Goal: Navigation & Orientation: Find specific page/section

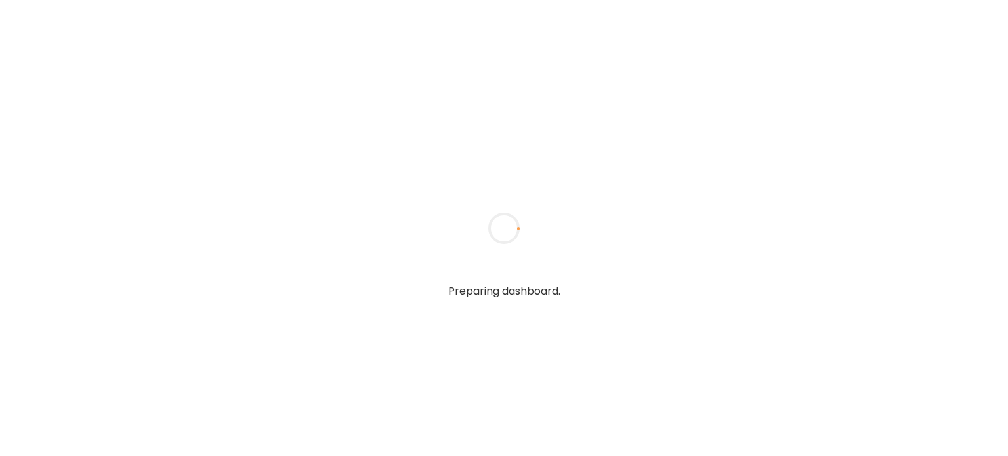
type textarea "**********"
type input "**********"
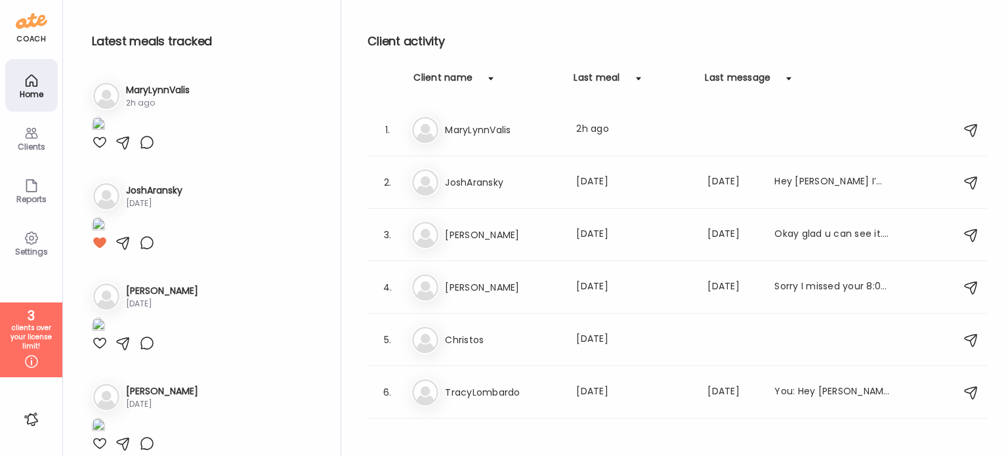
type input "**********"
click at [190, 103] on div "2h ago" at bounding box center [158, 103] width 64 height 12
click at [530, 143] on div "Ma MaryLynnValis Last meal: 2h ago" at bounding box center [679, 130] width 537 height 29
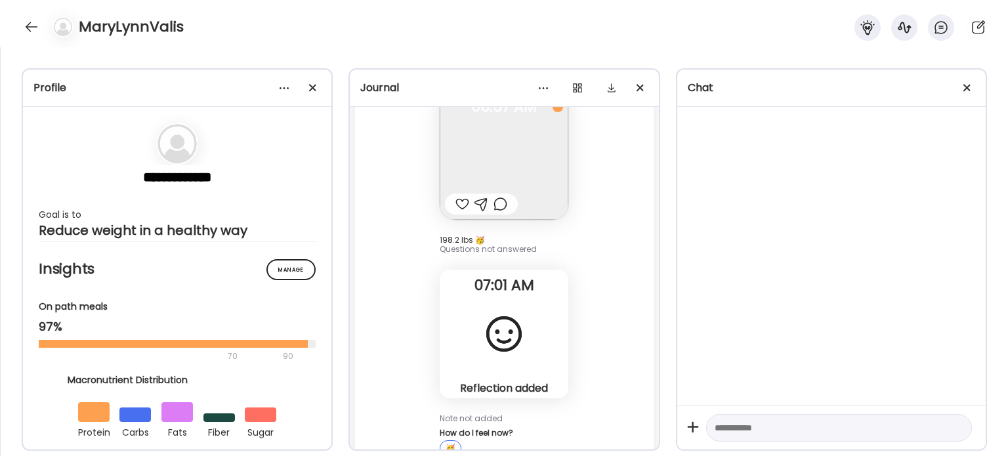
scroll to position [55469, 0]
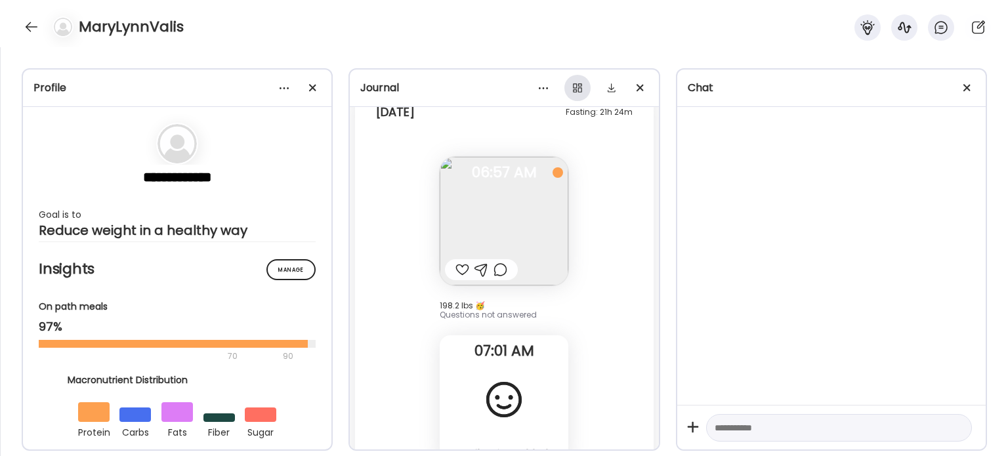
click at [576, 87] on div at bounding box center [578, 88] width 26 height 26
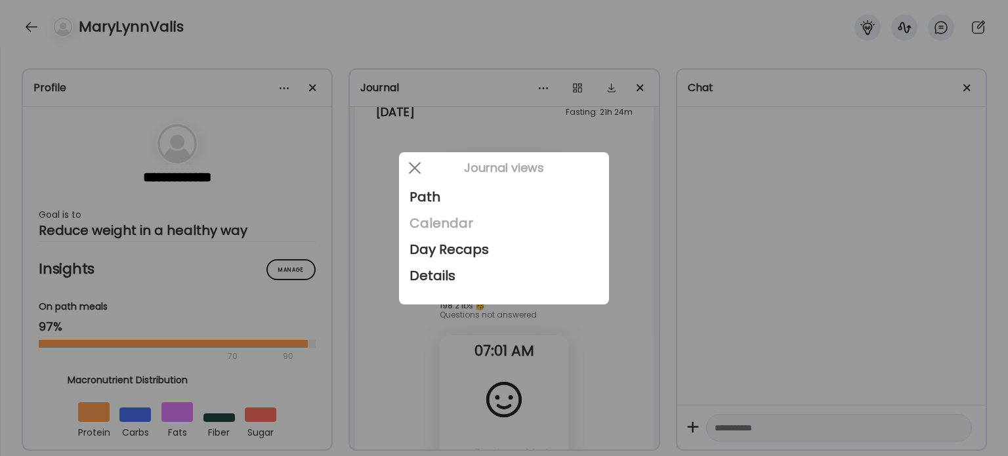
click at [480, 223] on div "Calendar" at bounding box center [504, 223] width 189 height 26
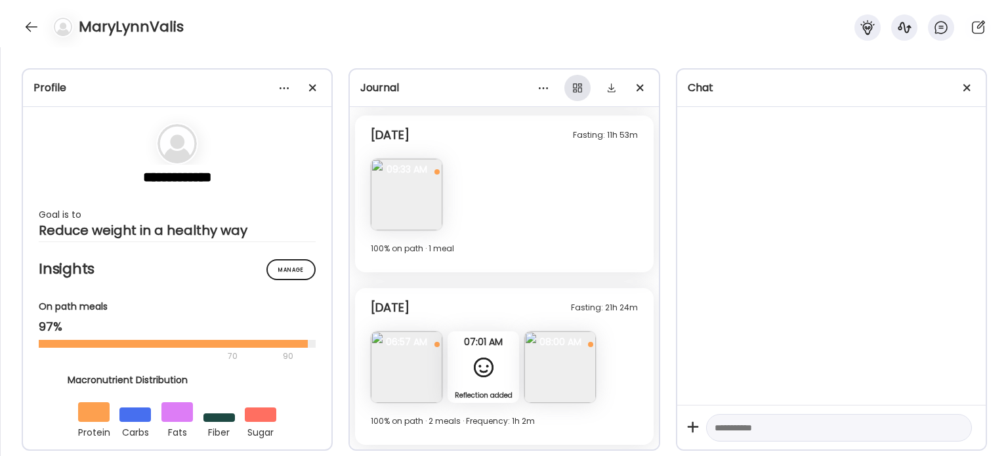
click at [587, 81] on div at bounding box center [578, 88] width 26 height 26
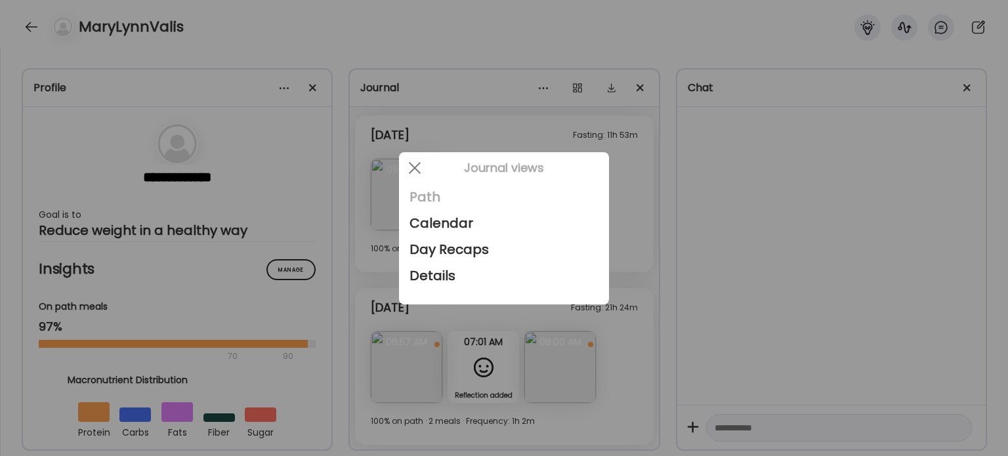
click at [442, 187] on div "Path" at bounding box center [504, 197] width 189 height 26
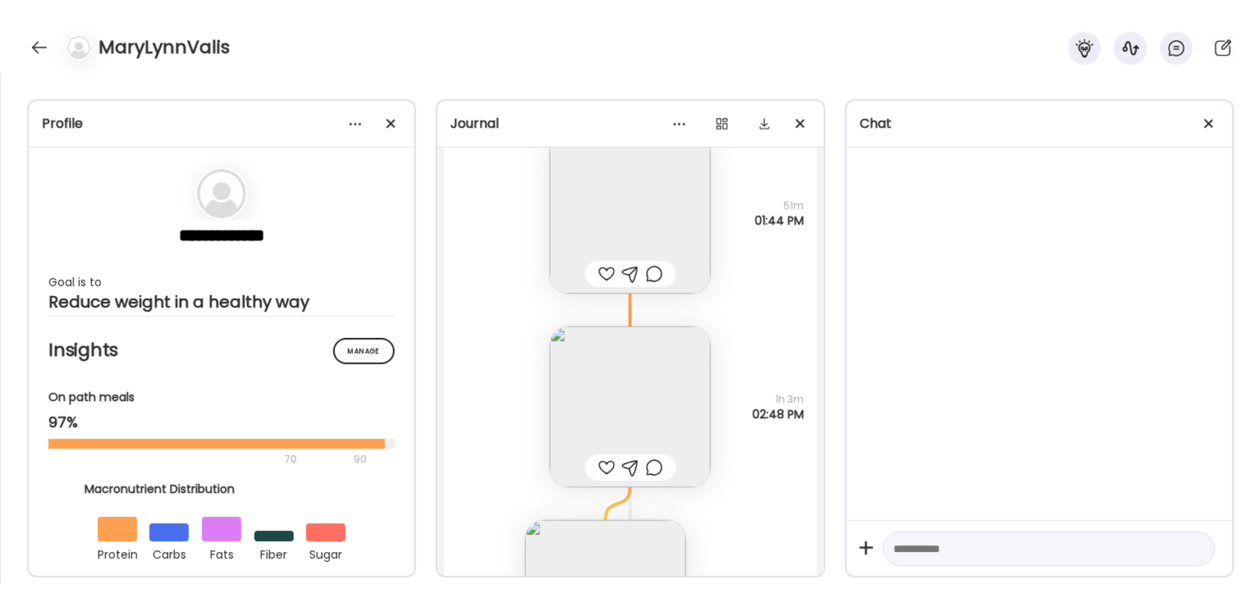
scroll to position [33051, 0]
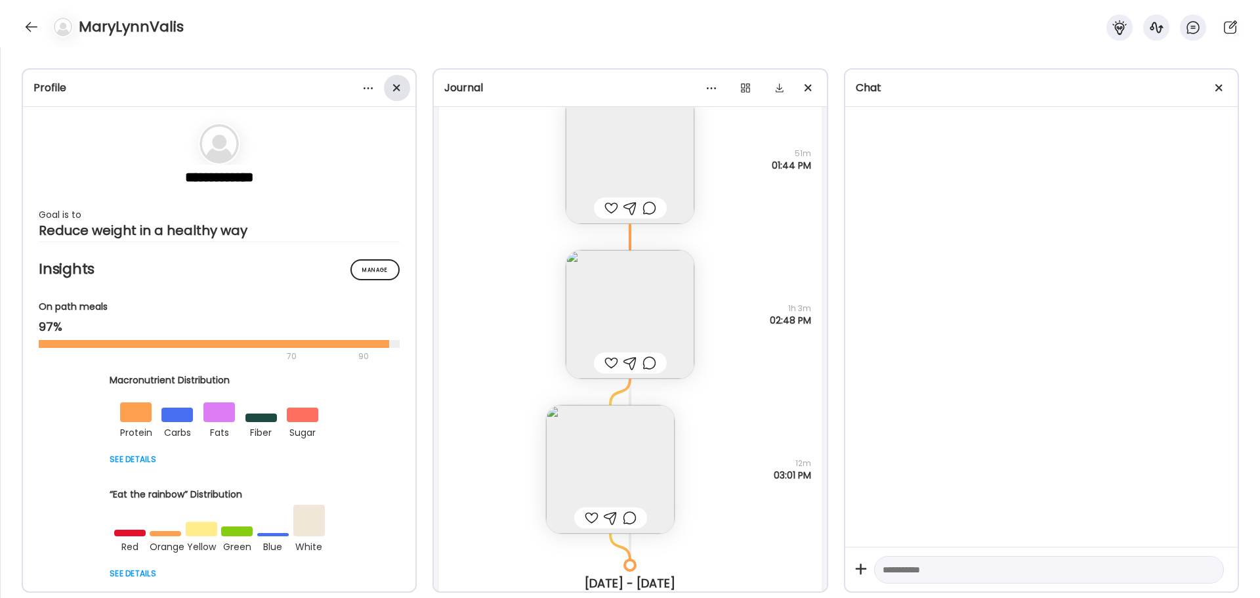
click at [393, 85] on span at bounding box center [396, 87] width 7 height 7
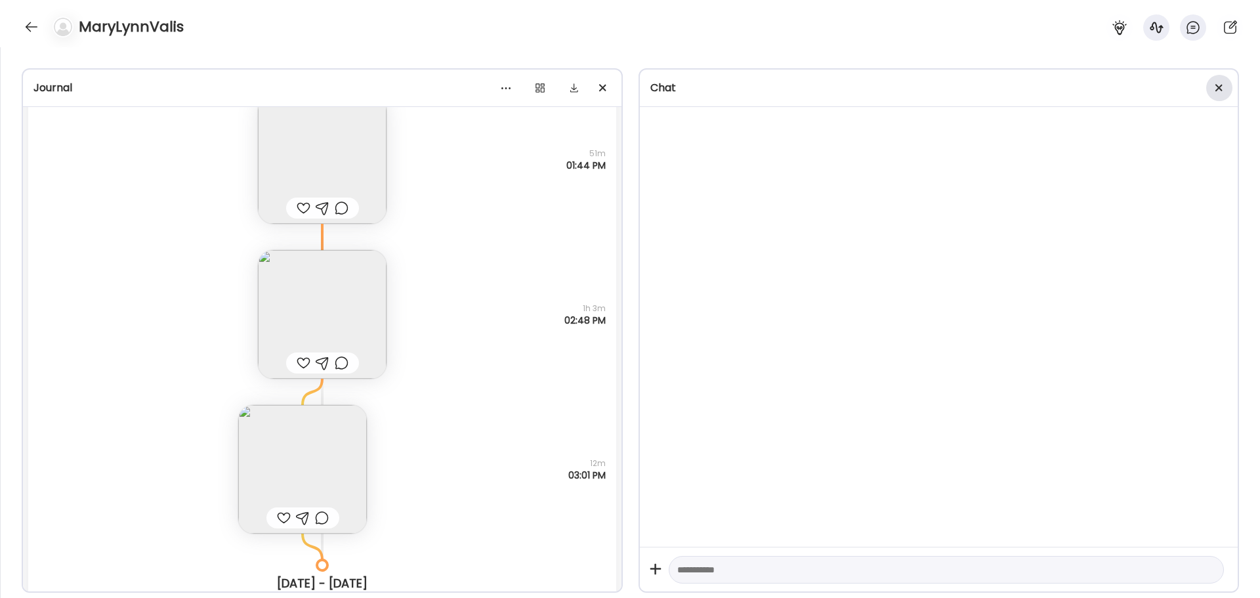
click at [1008, 86] on div at bounding box center [1220, 88] width 26 height 26
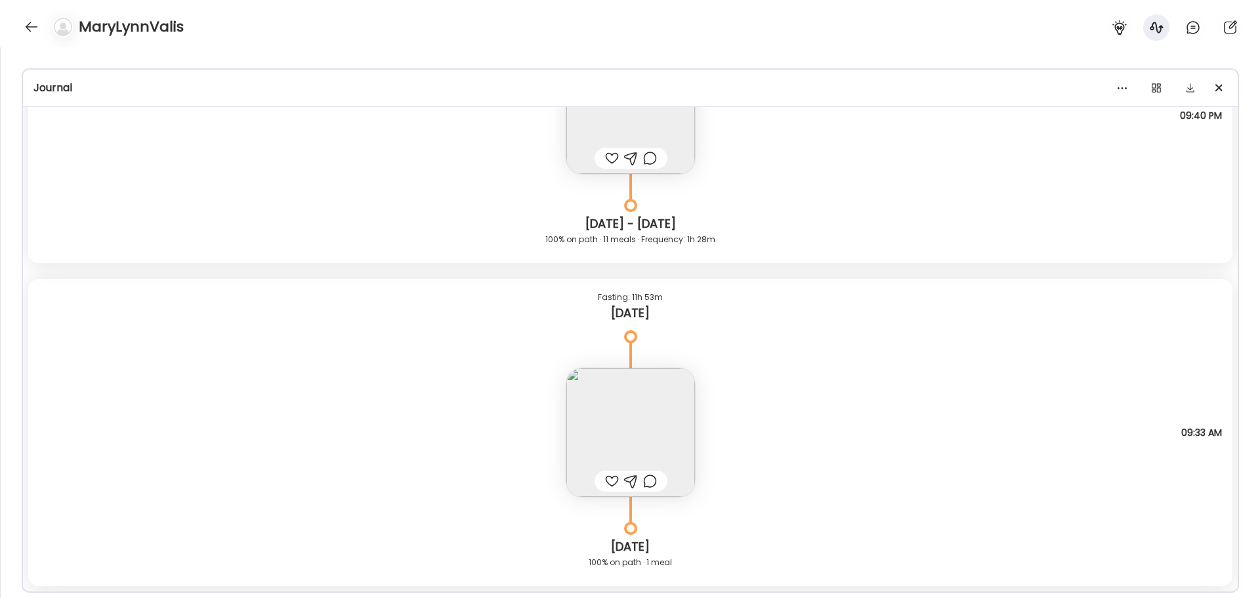
scroll to position [35845, 0]
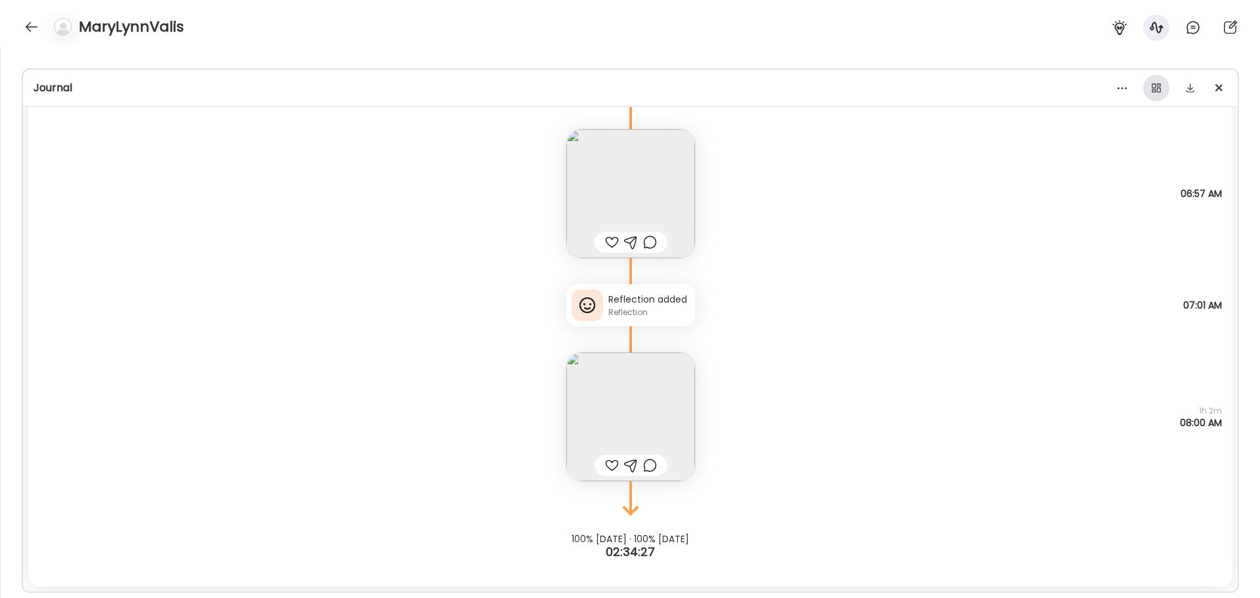
click at [1008, 89] on div at bounding box center [1157, 88] width 26 height 26
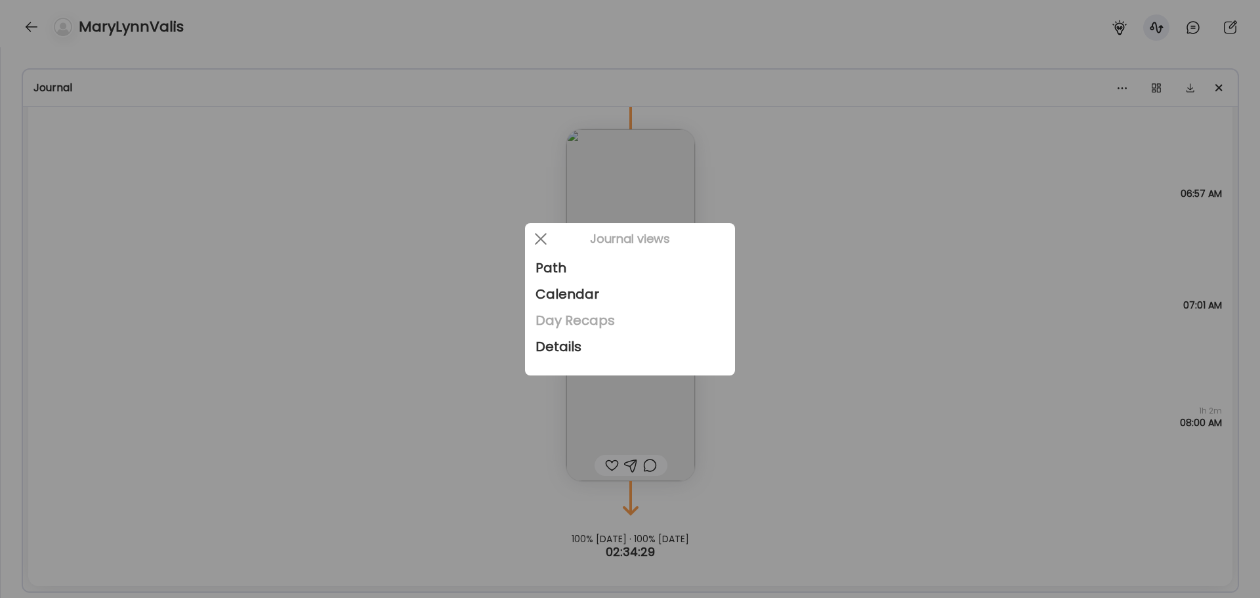
click at [607, 321] on div "Day Recaps" at bounding box center [630, 320] width 189 height 26
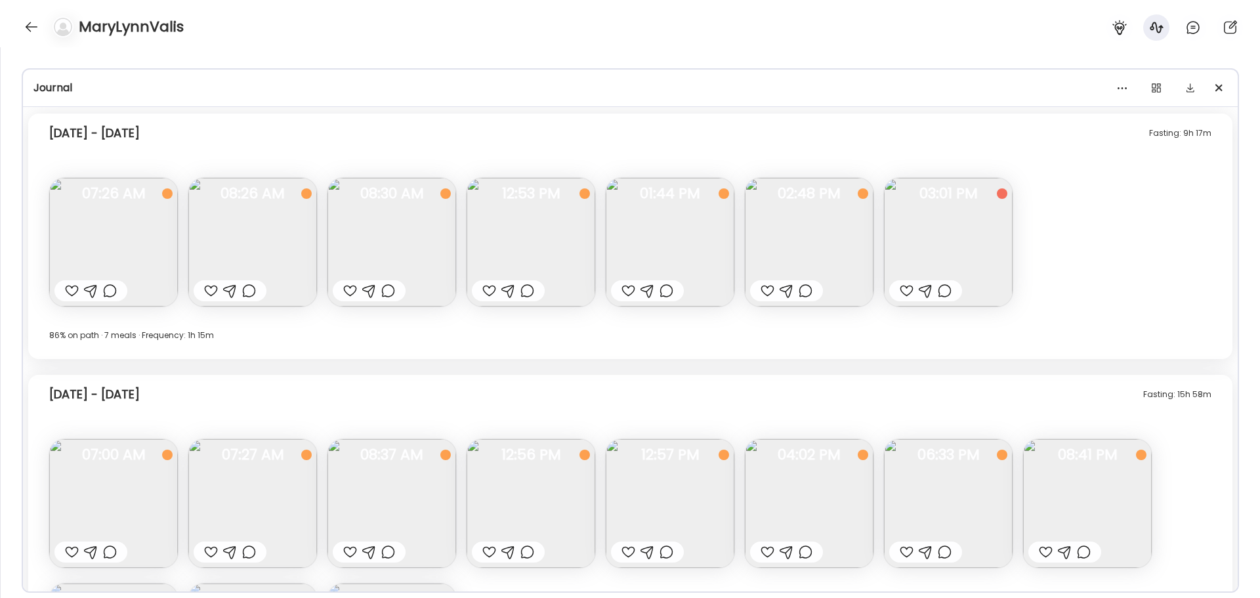
scroll to position [8832, 0]
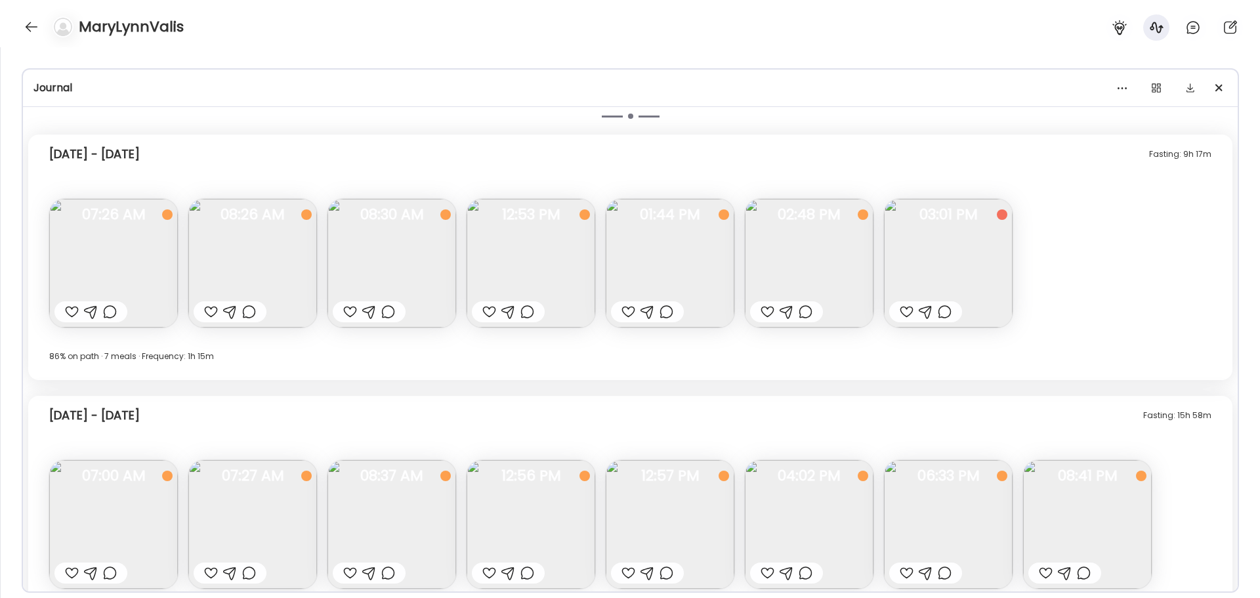
click at [674, 255] on img at bounding box center [670, 263] width 129 height 129
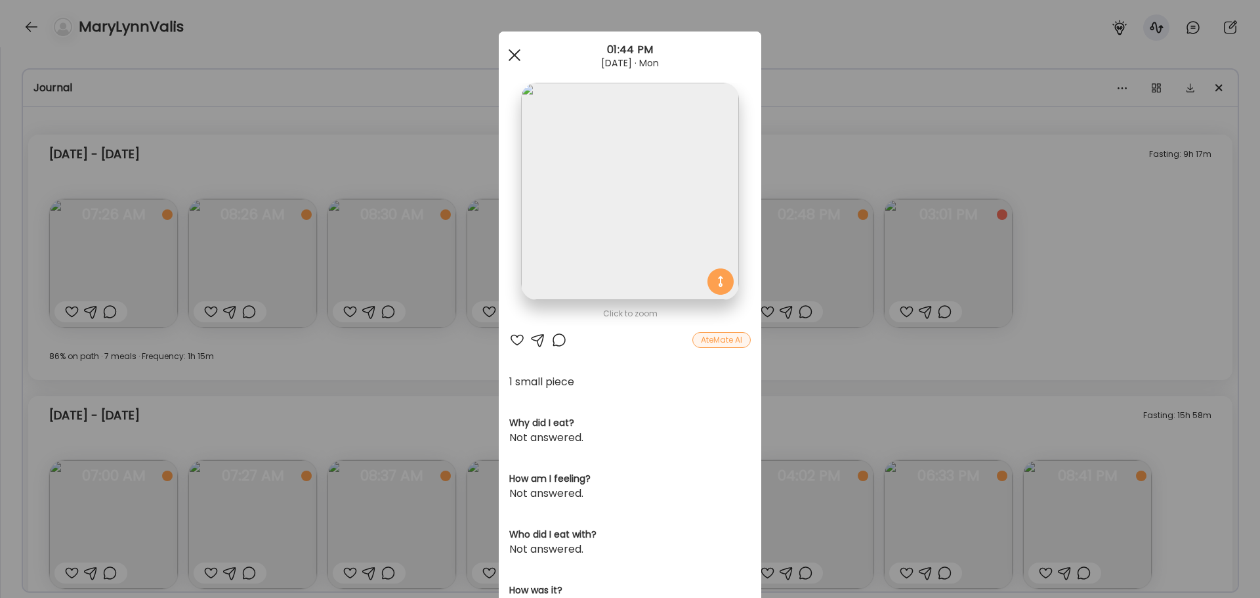
click at [512, 56] on span at bounding box center [515, 55] width 12 height 12
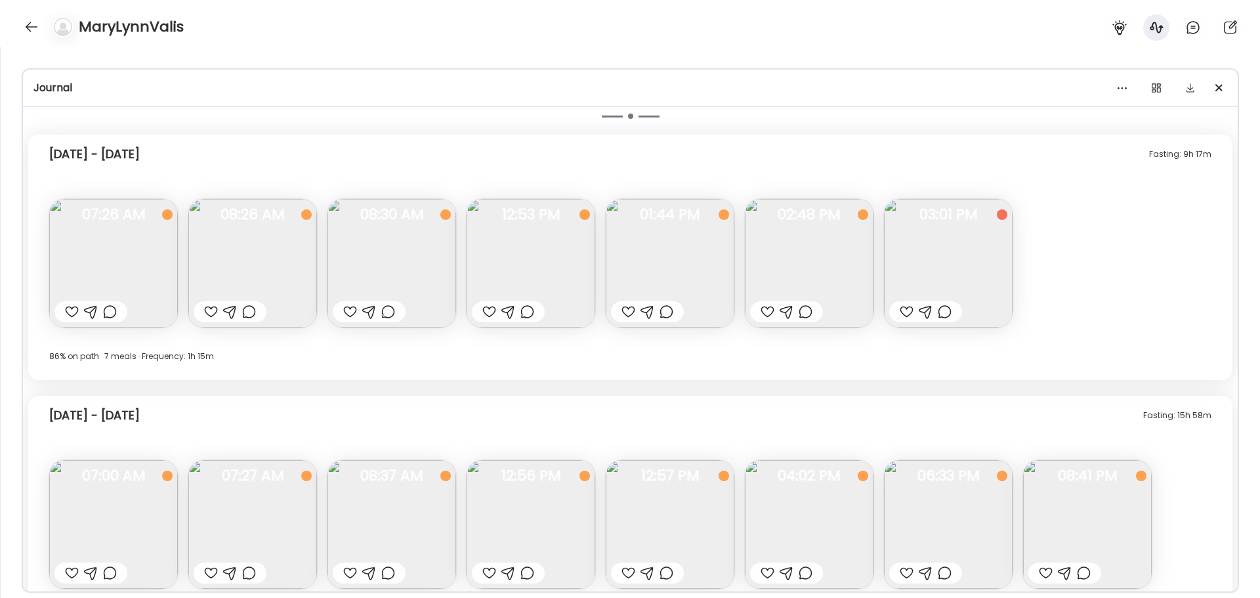
click at [566, 277] on img at bounding box center [531, 263] width 129 height 129
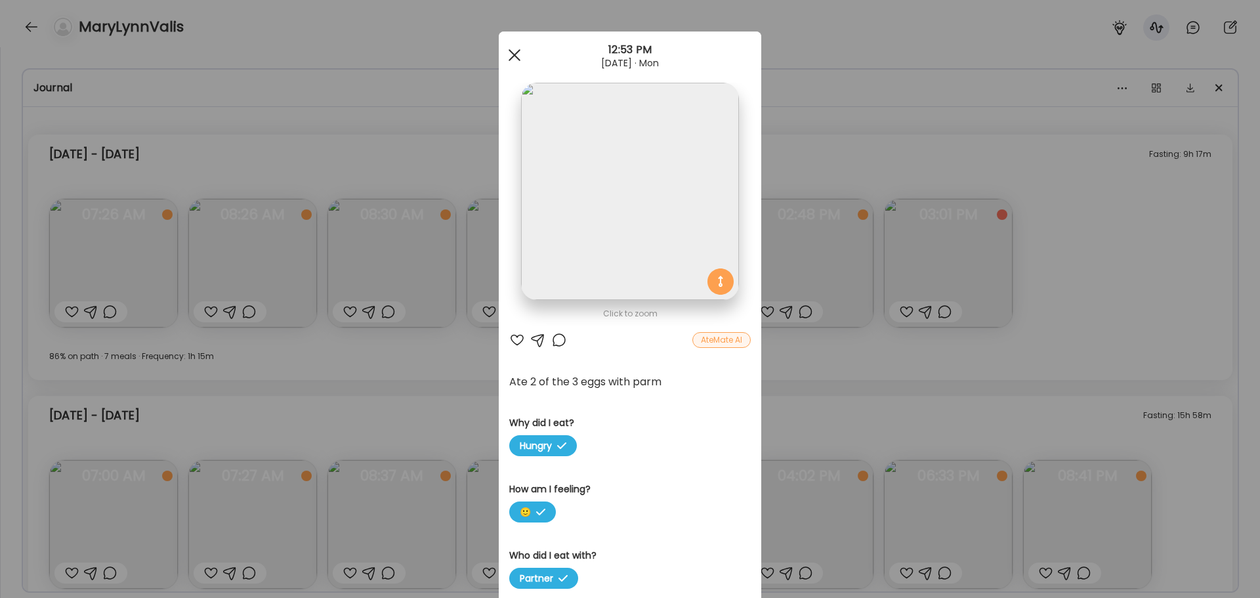
click at [509, 51] on span at bounding box center [515, 55] width 12 height 12
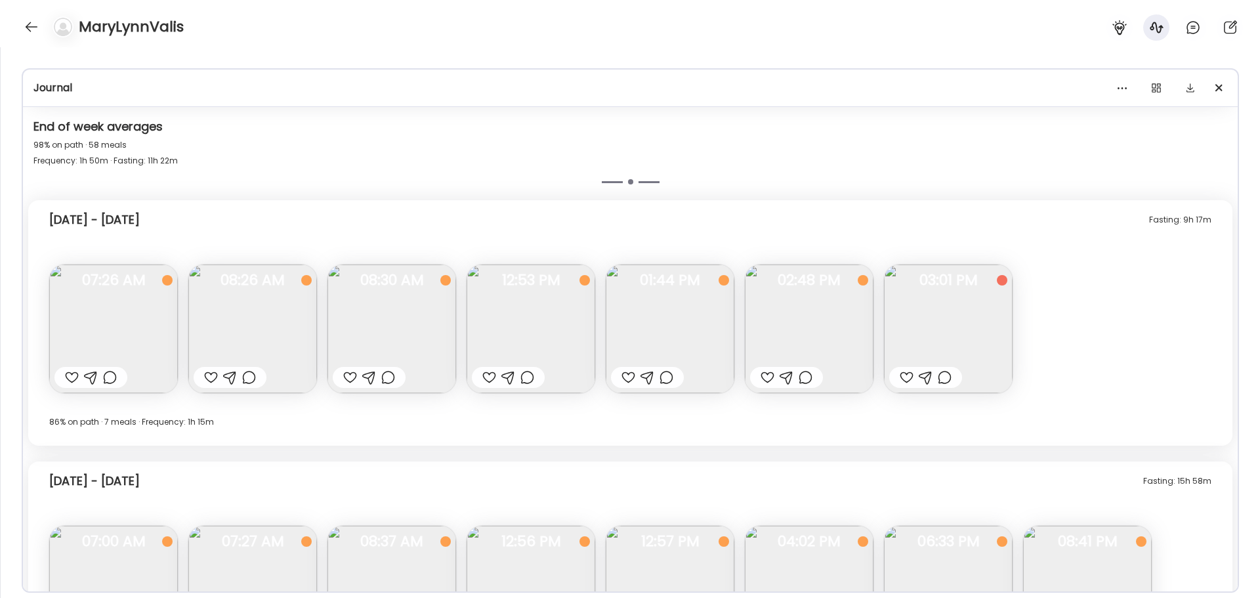
scroll to position [8701, 0]
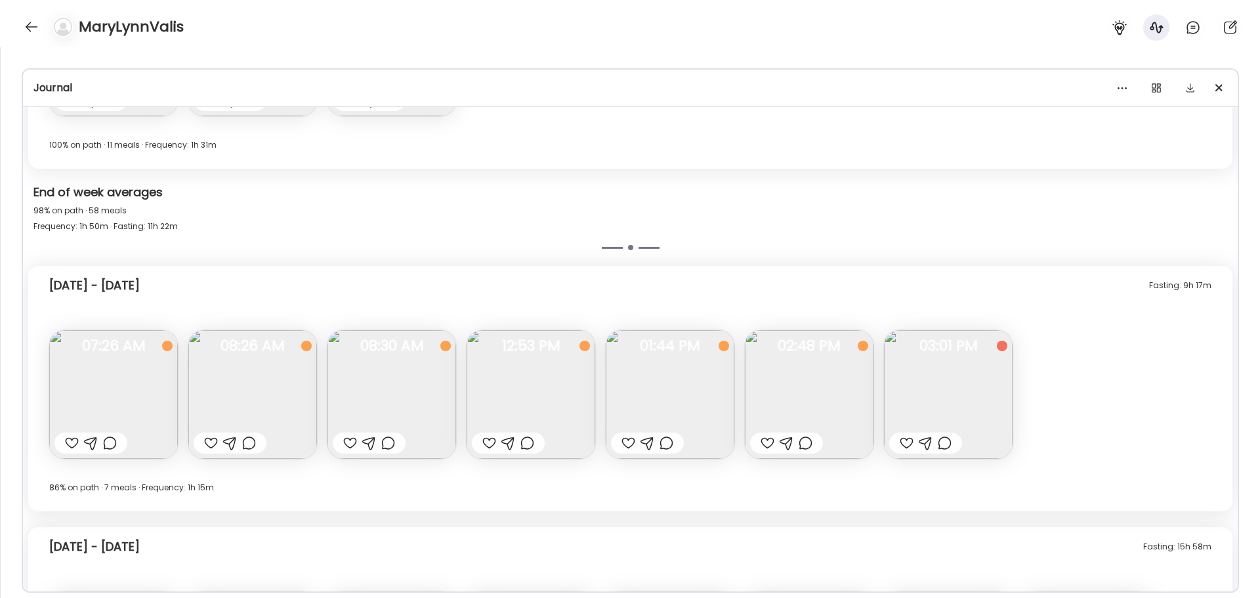
click at [941, 377] on img at bounding box center [948, 394] width 129 height 129
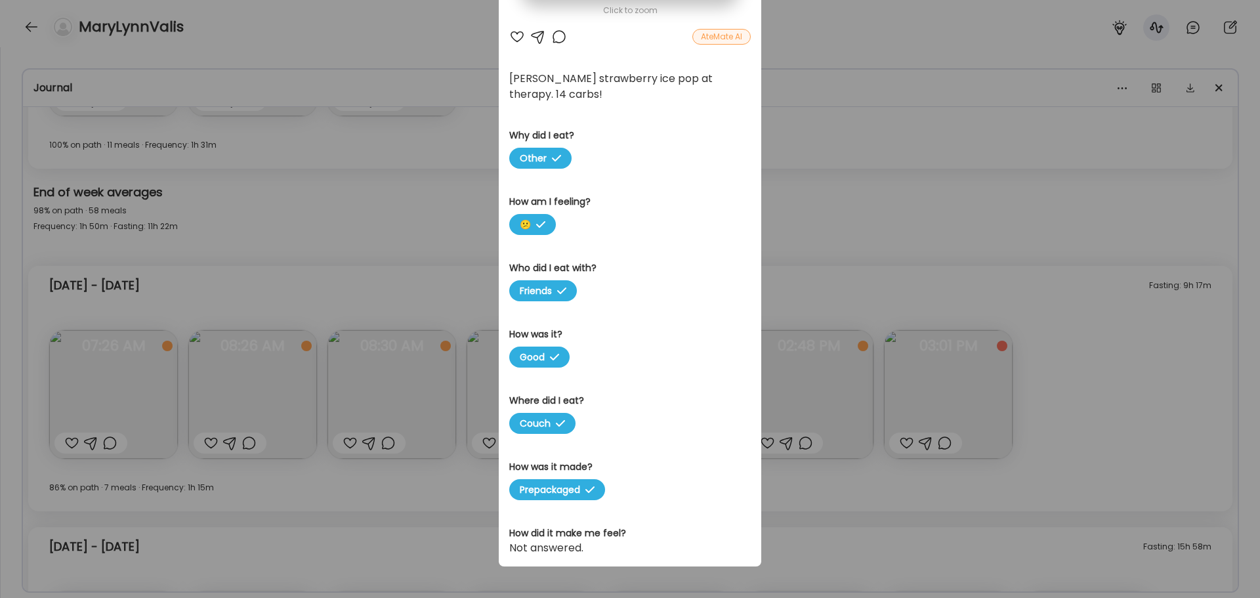
scroll to position [0, 0]
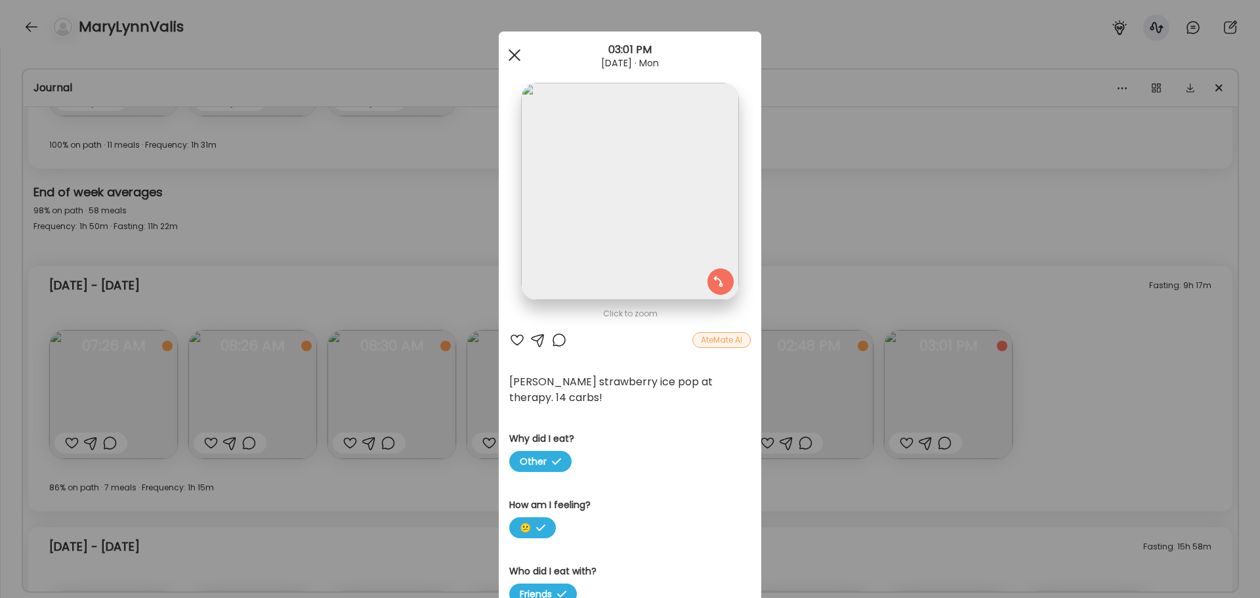
click at [515, 47] on div at bounding box center [515, 55] width 26 height 26
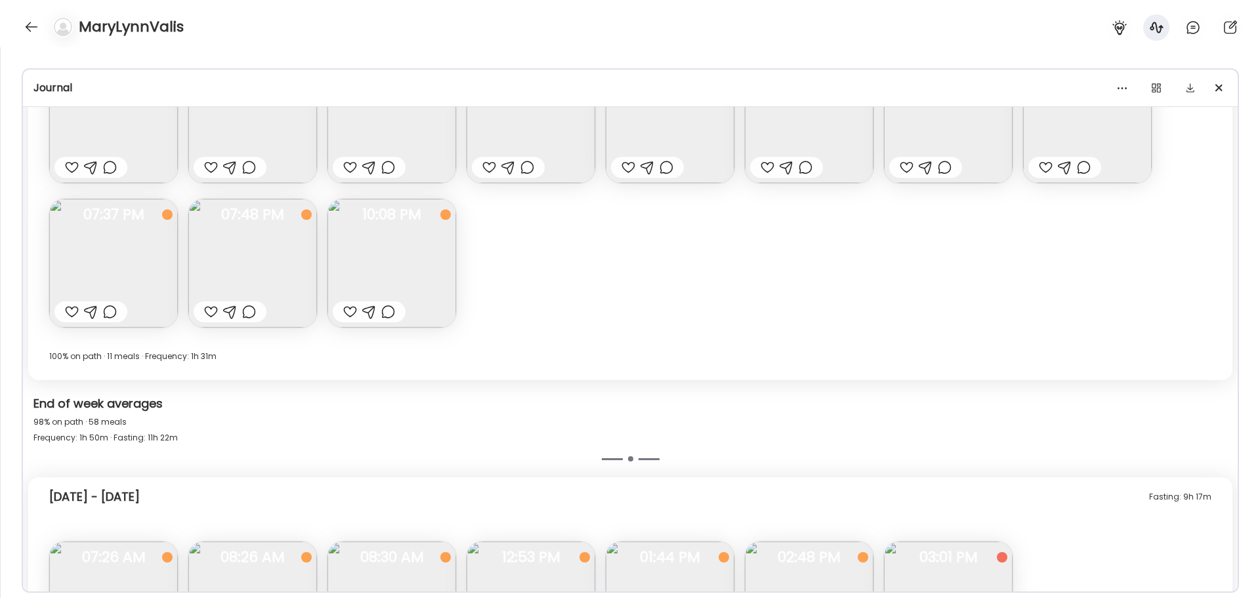
scroll to position [8438, 0]
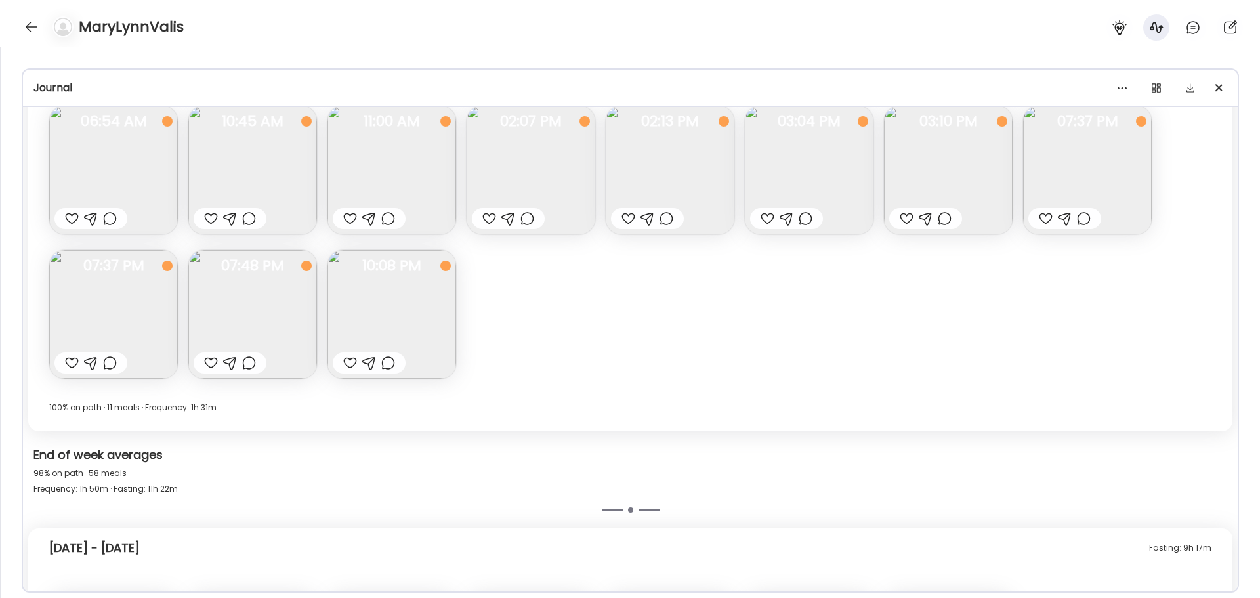
click at [962, 169] on img at bounding box center [948, 170] width 129 height 129
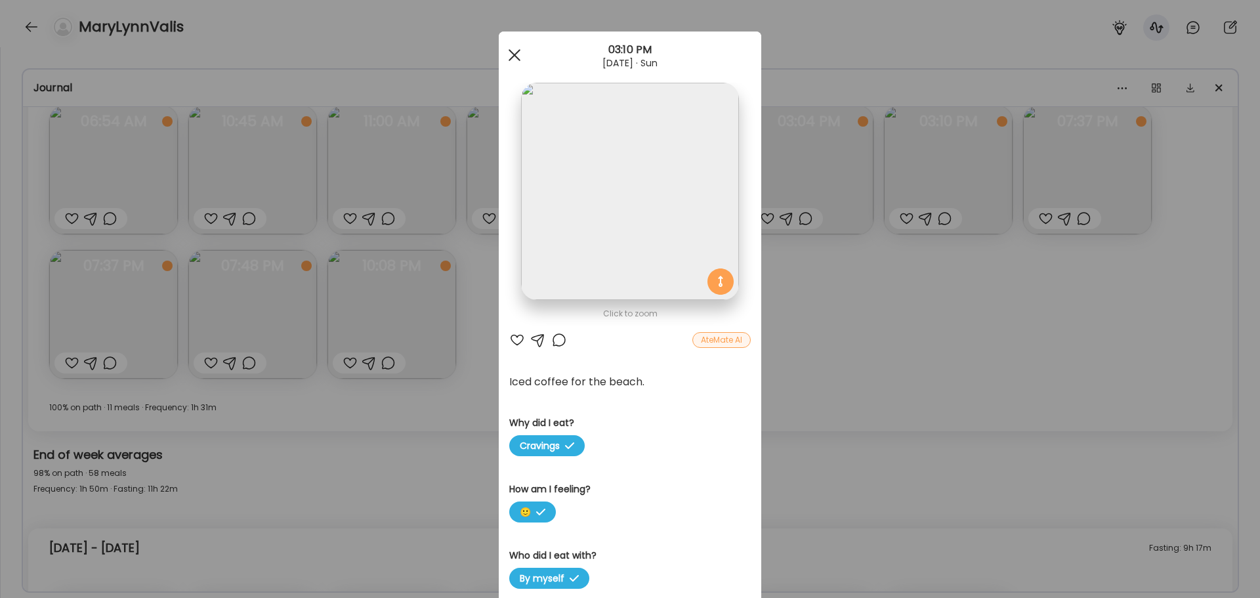
click at [512, 58] on span at bounding box center [515, 55] width 12 height 12
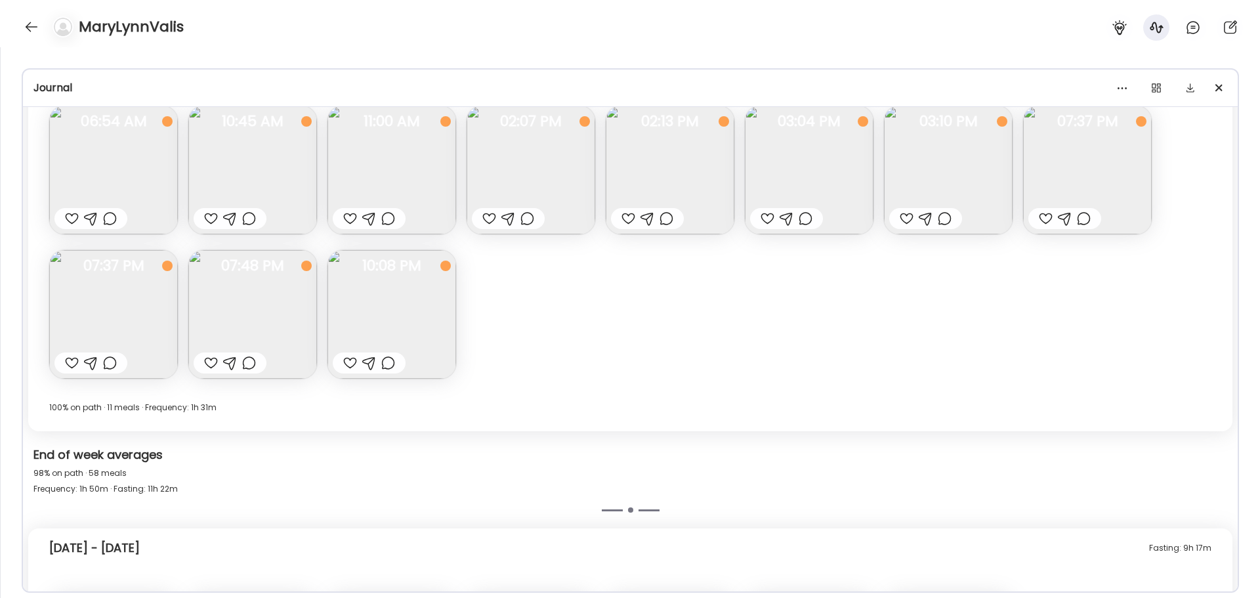
scroll to position [8373, 0]
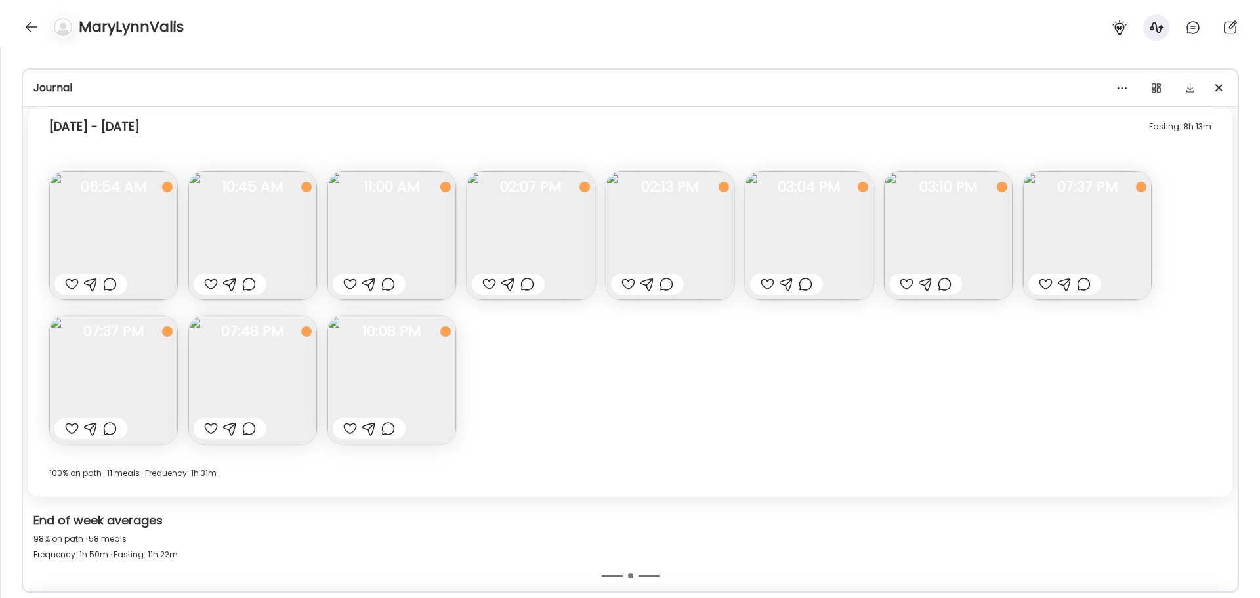
click at [424, 370] on img at bounding box center [392, 380] width 129 height 129
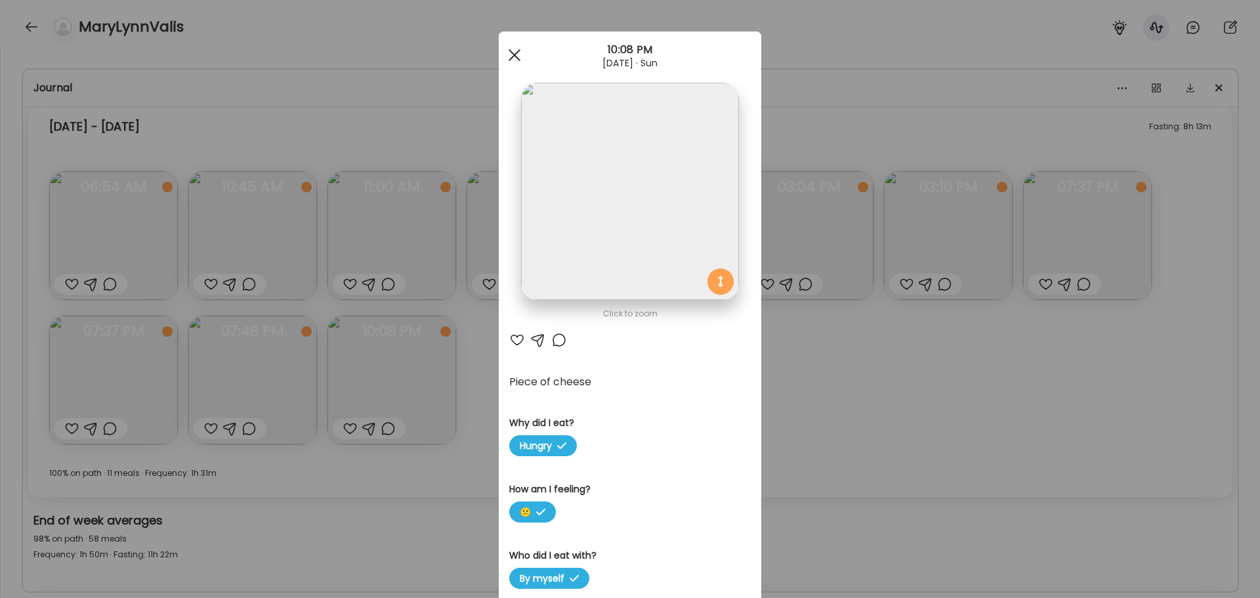
click at [511, 56] on span at bounding box center [515, 55] width 12 height 12
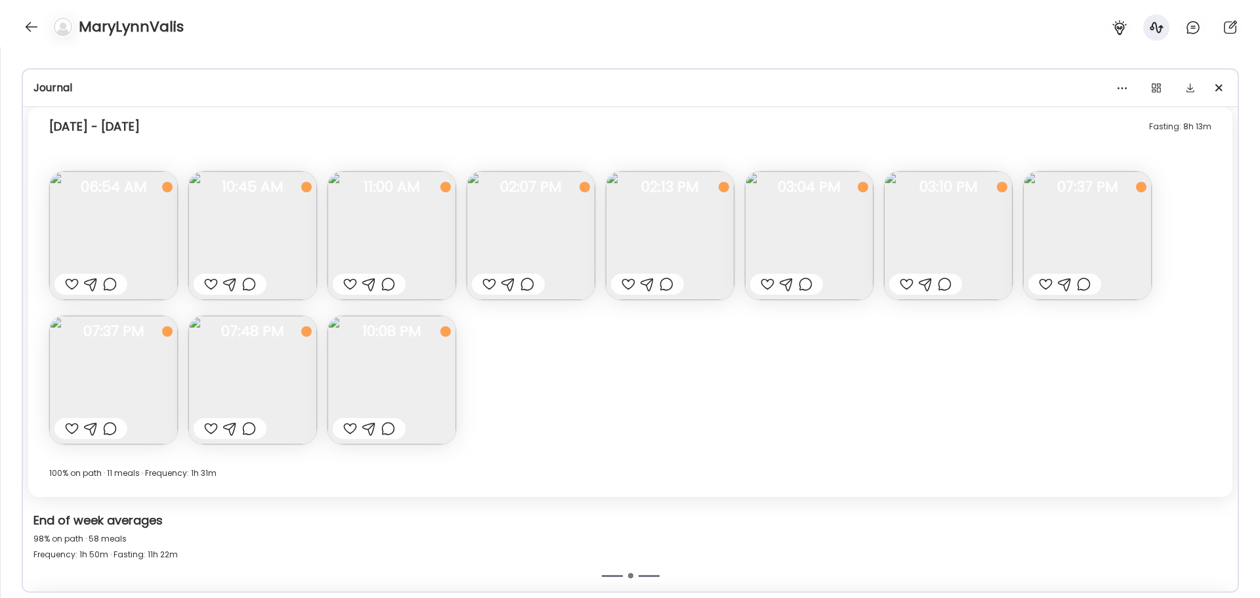
click at [390, 227] on img at bounding box center [392, 235] width 129 height 129
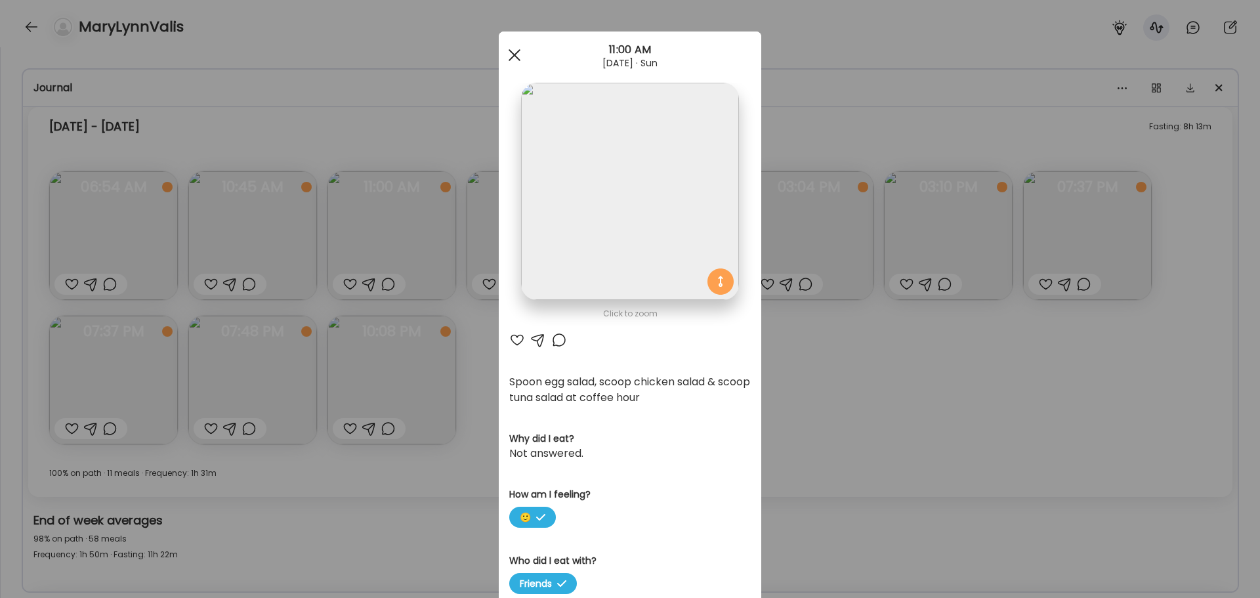
click at [511, 53] on span at bounding box center [515, 55] width 12 height 12
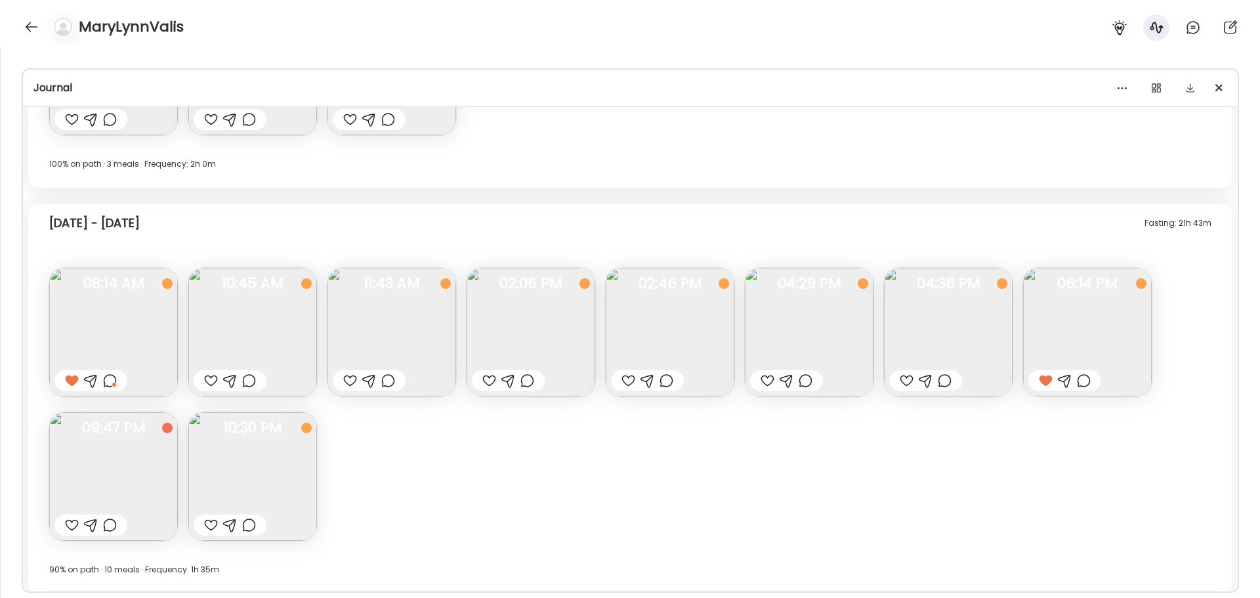
scroll to position [6797, 0]
click at [511, 328] on img at bounding box center [531, 333] width 129 height 129
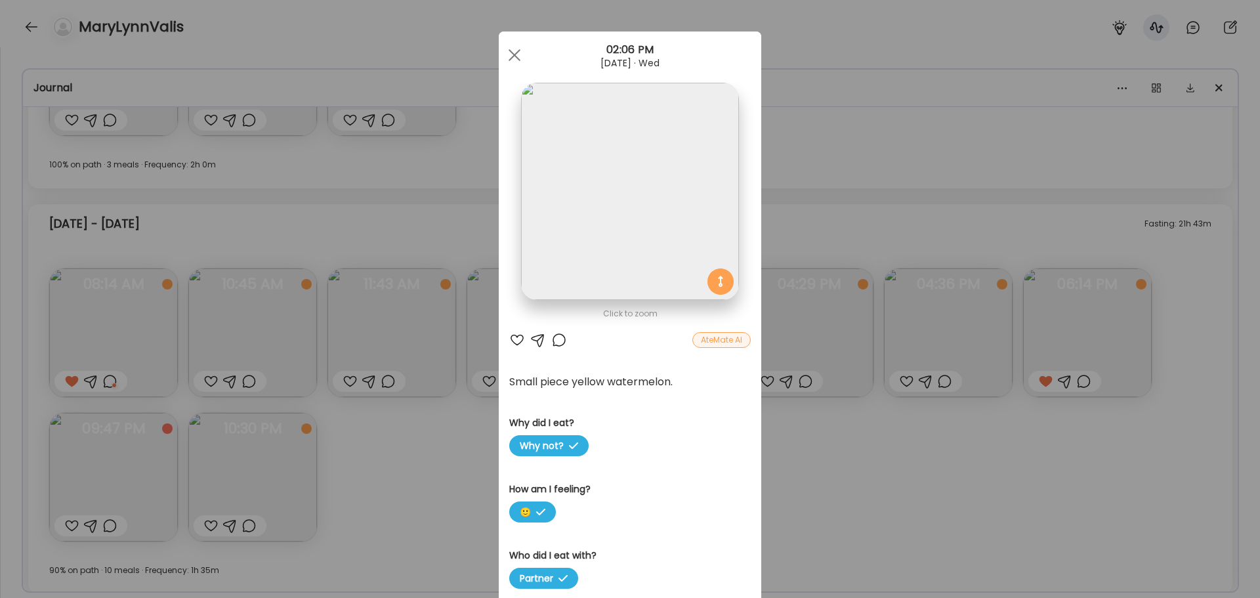
click at [489, 54] on div "Ate Coach Dashboard Wahoo! It’s official Take a moment to set up your Coach Pro…" at bounding box center [630, 299] width 1260 height 598
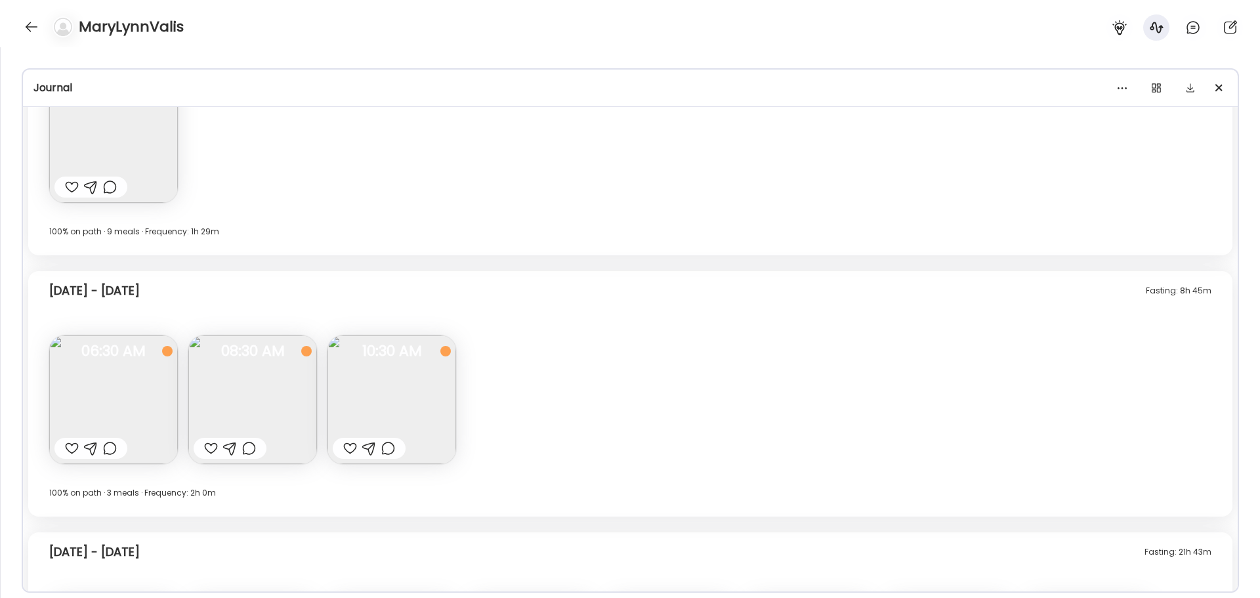
scroll to position [6863, 0]
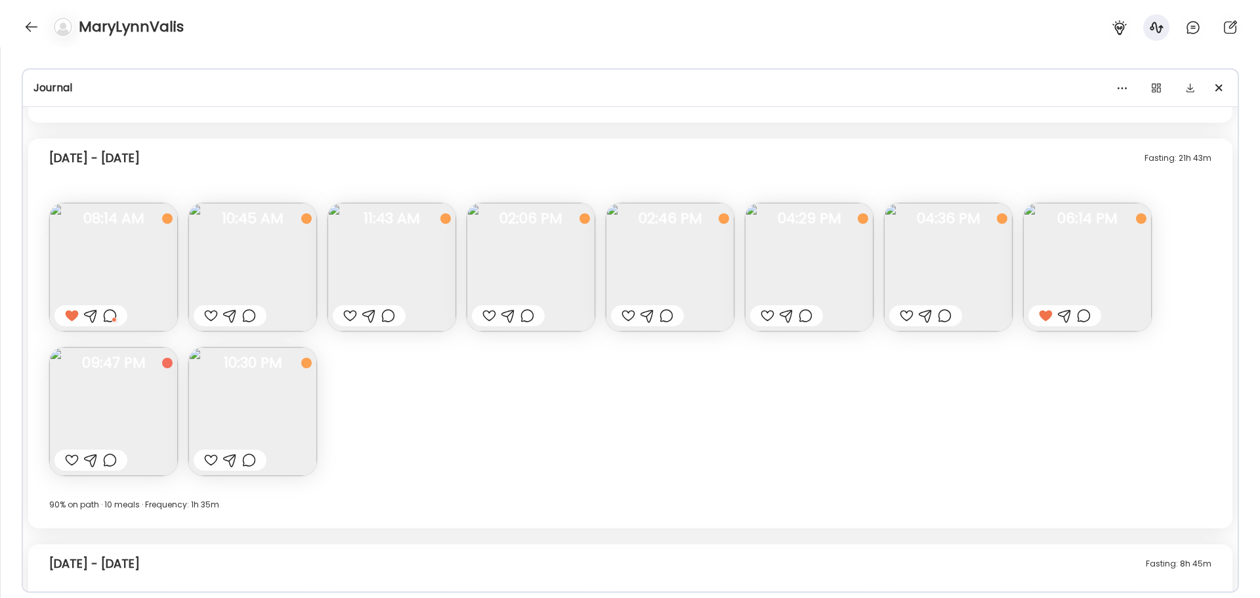
click at [381, 282] on img at bounding box center [392, 267] width 129 height 129
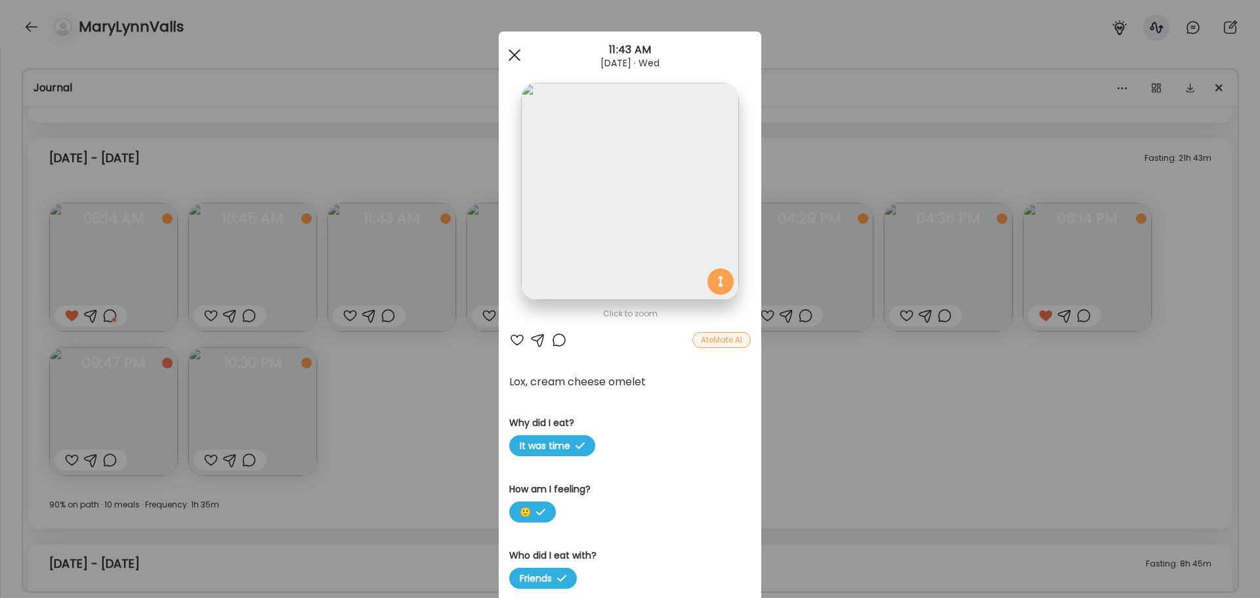
click at [515, 56] on div at bounding box center [515, 55] width 26 height 26
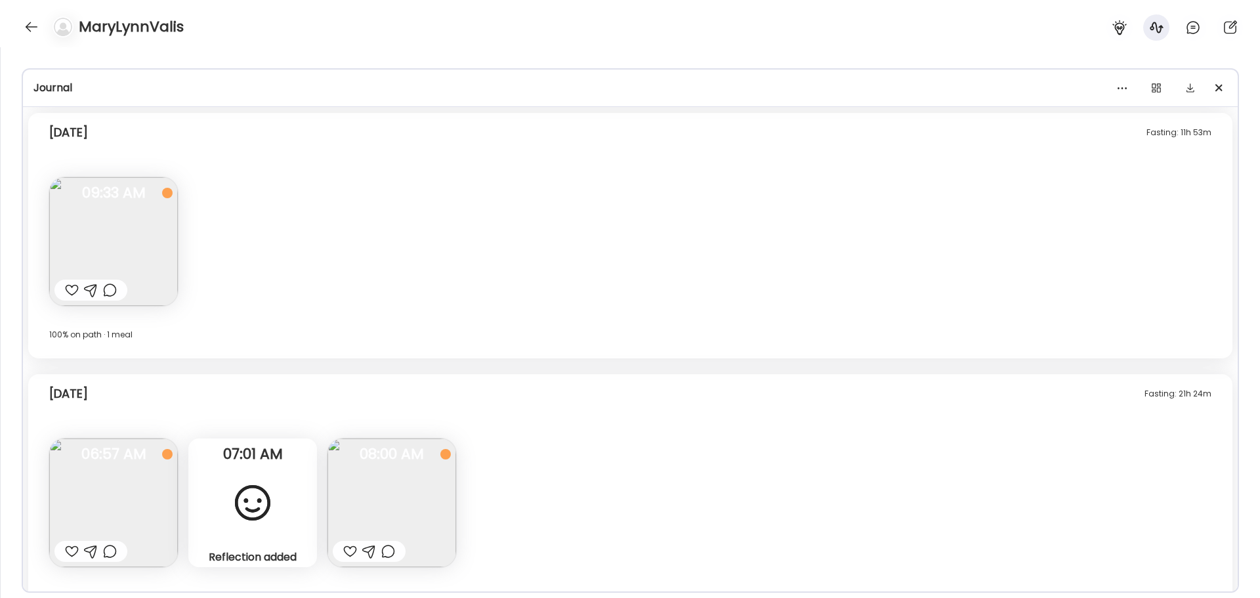
scroll to position [9554, 0]
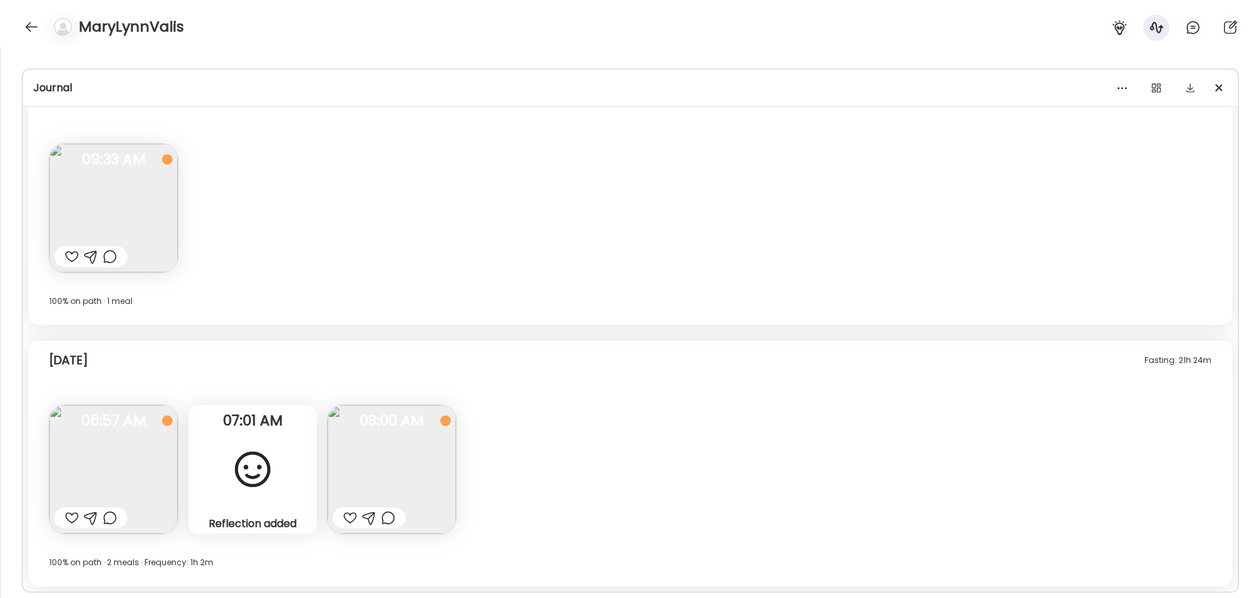
click at [757, 456] on div "Fasting: 21h 24m [DATE] 198.2 lbs 🥳 Questions not answered 06:57 AM Reflection …" at bounding box center [630, 464] width 1205 height 246
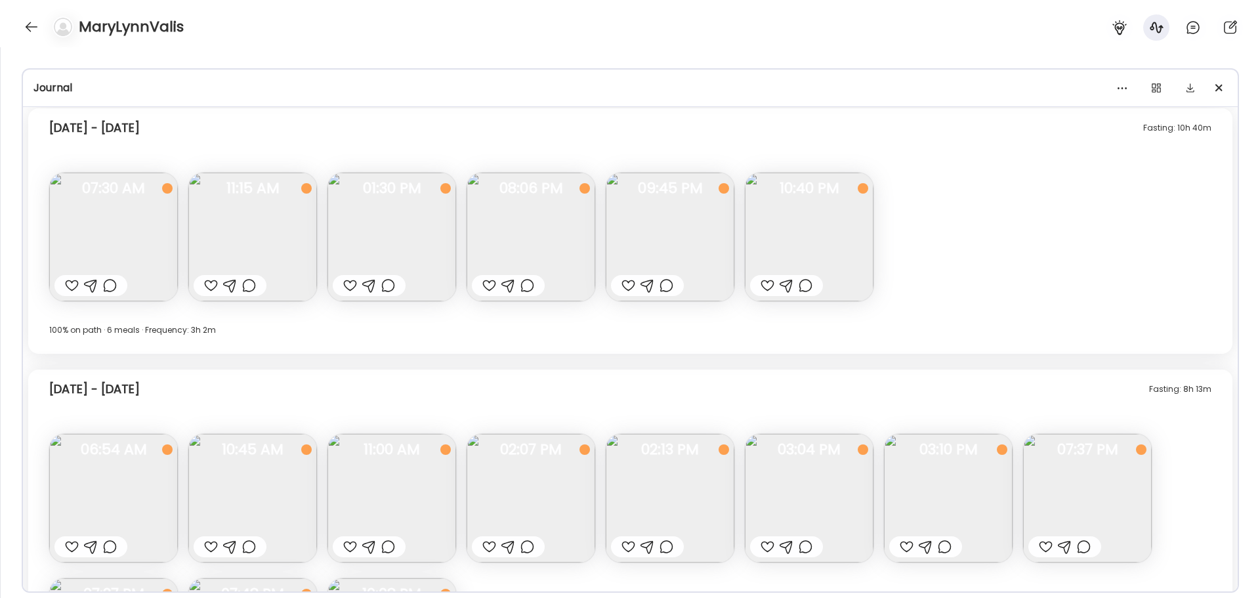
scroll to position [8242, 0]
